Goal: Task Accomplishment & Management: Use online tool/utility

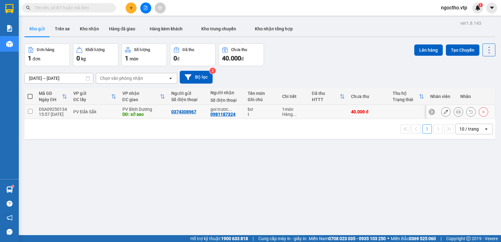
click at [31, 112] on input "checkbox" at bounding box center [30, 111] width 5 height 5
checkbox input "true"
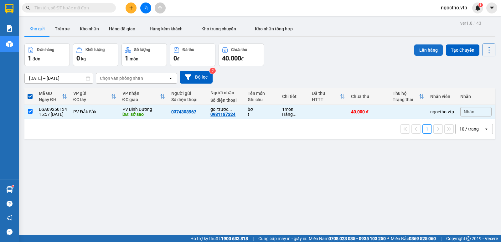
click at [420, 49] on button "Lên hàng" at bounding box center [428, 49] width 28 height 11
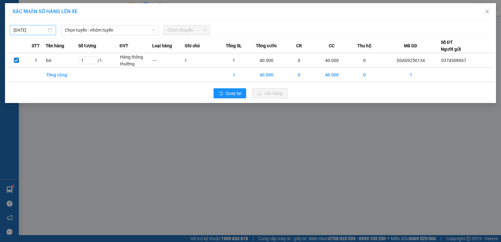
click at [35, 31] on input "[DATE]" at bounding box center [29, 30] width 33 height 7
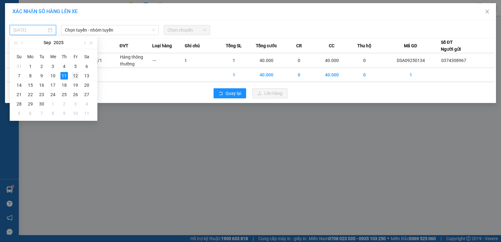
click at [77, 73] on div "12" at bounding box center [76, 76] width 8 height 8
type input "[DATE]"
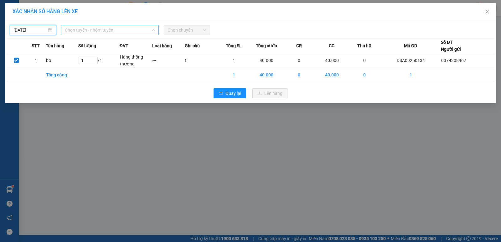
click at [100, 31] on span "Chọn tuyến - nhóm tuyến" at bounding box center [110, 29] width 90 height 9
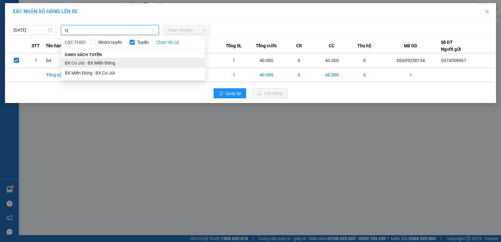
type input "cj"
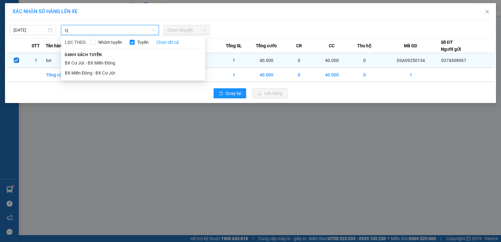
drag, startPoint x: 85, startPoint y: 59, endPoint x: 83, endPoint y: 64, distance: 5.3
click at [84, 62] on li "BX Cư Jút - BX Miền Đông" at bounding box center [133, 63] width 144 height 10
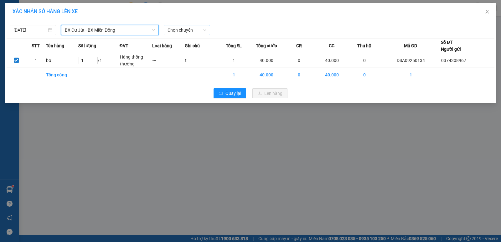
click at [185, 28] on span "Chọn chuyến" at bounding box center [186, 29] width 39 height 9
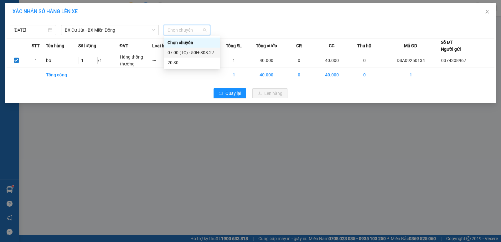
click at [191, 52] on div "07:00 (TC) - 50H-808.27" at bounding box center [191, 52] width 49 height 7
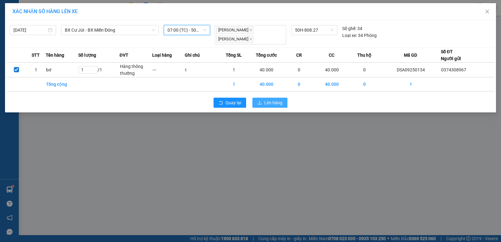
click at [272, 100] on span "Lên hàng" at bounding box center [273, 102] width 18 height 7
